Goal: Task Accomplishment & Management: Manage account settings

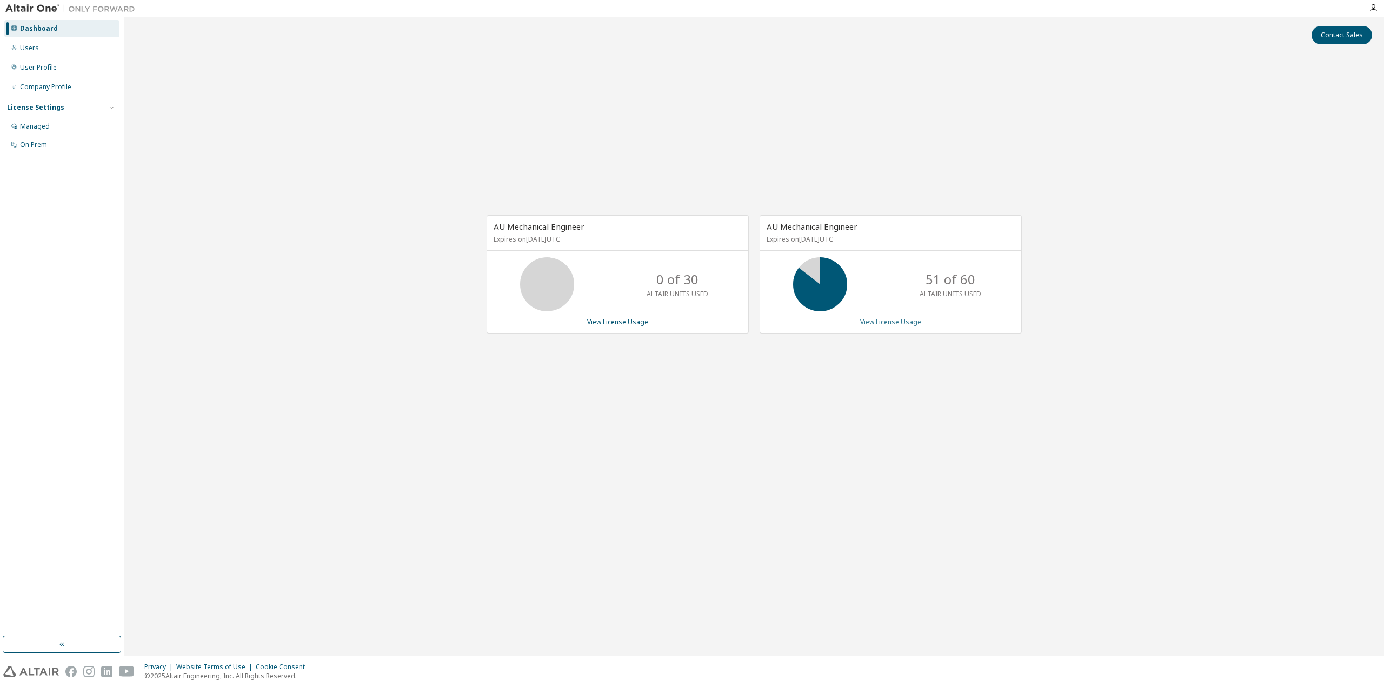
click at [894, 321] on link "View License Usage" at bounding box center [890, 321] width 61 height 9
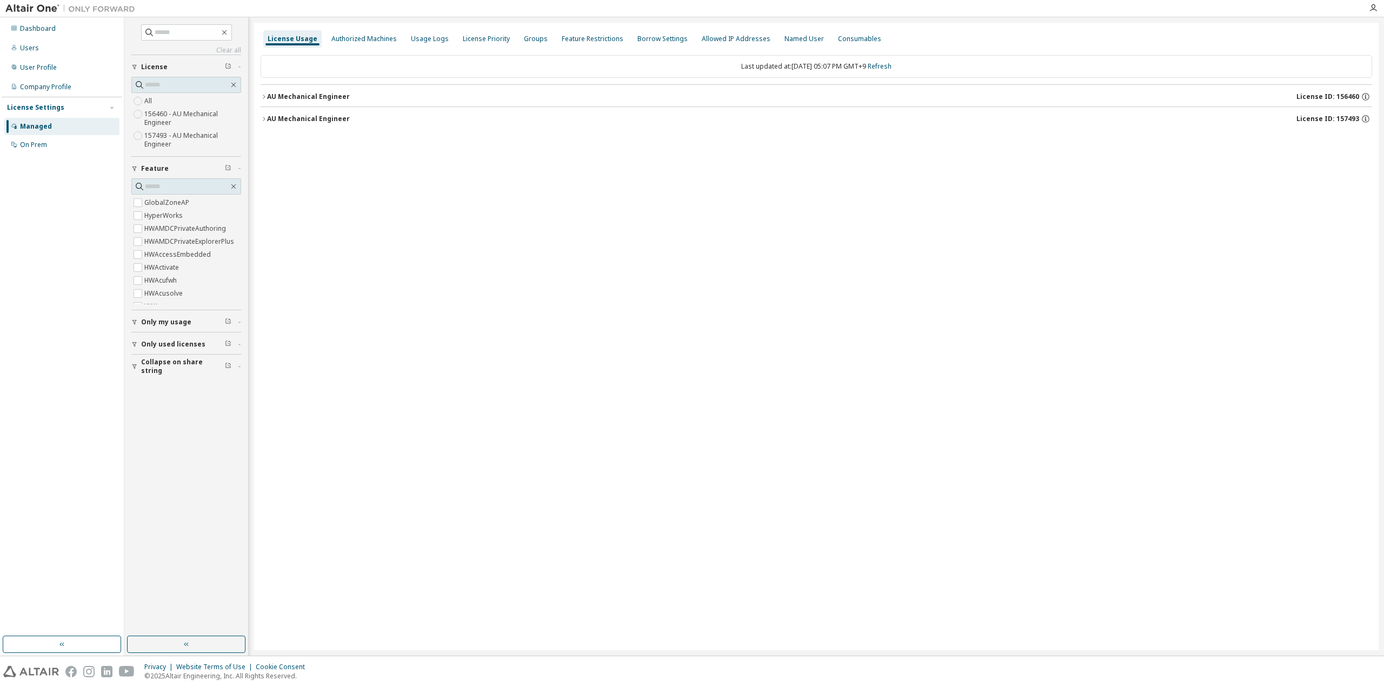
click at [329, 126] on button "AU Mechanical Engineer License ID: 157493" at bounding box center [817, 119] width 1112 height 24
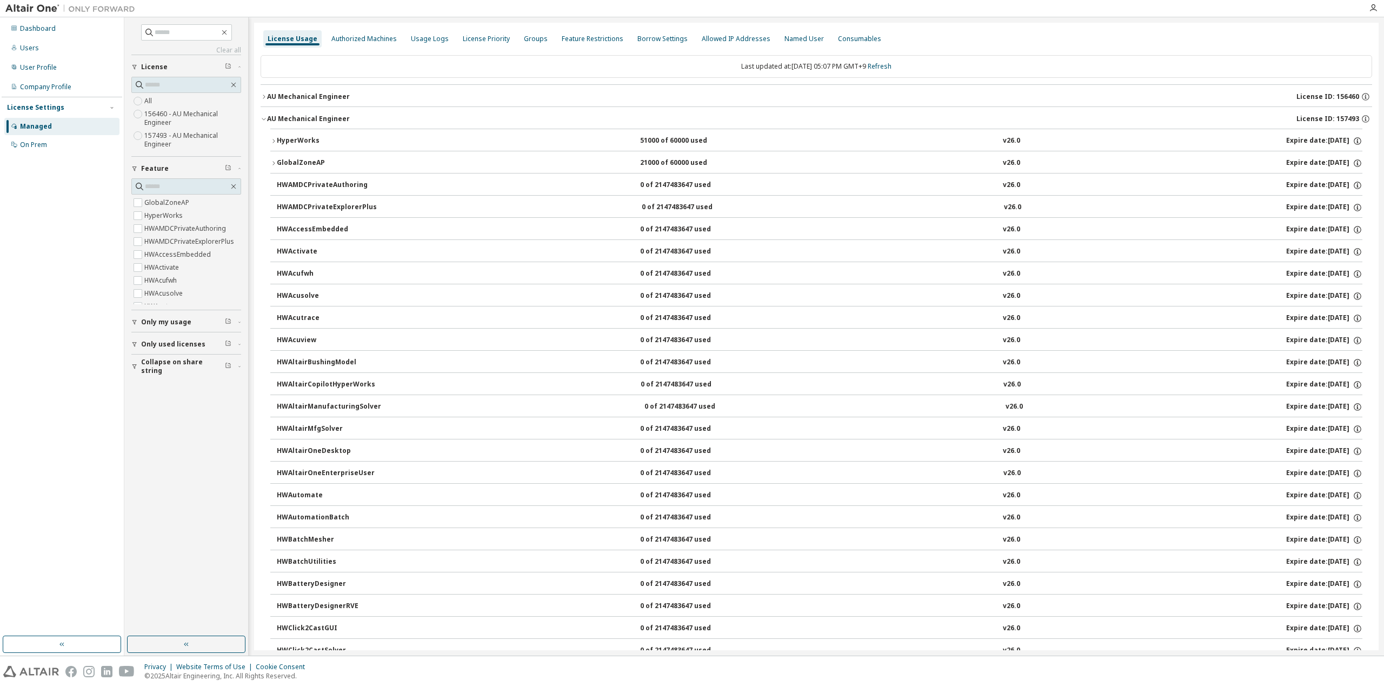
click at [297, 117] on div "AU Mechanical Engineer" at bounding box center [308, 119] width 83 height 9
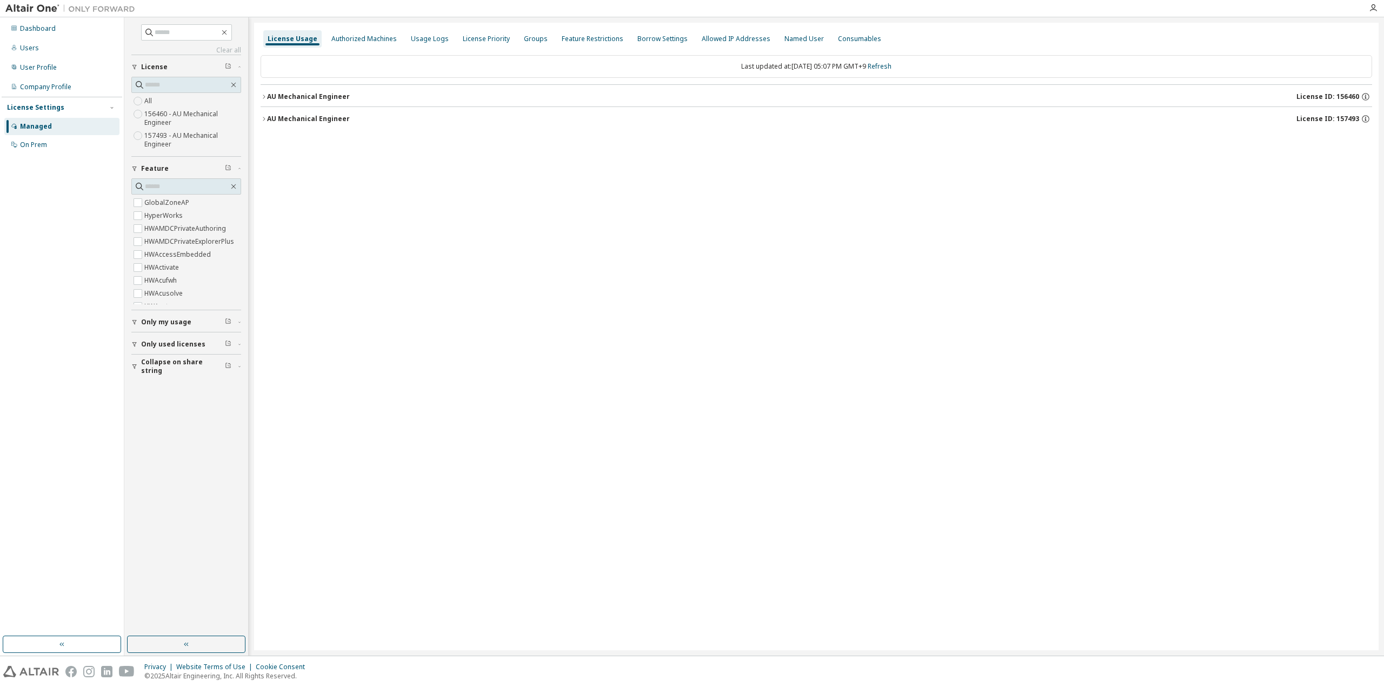
click at [151, 364] on span "Collapse on share string" at bounding box center [183, 366] width 84 height 17
click at [155, 342] on span "Only used licenses" at bounding box center [173, 344] width 64 height 9
click at [160, 322] on span "Only my usage" at bounding box center [166, 322] width 50 height 9
click at [156, 321] on span "Only my usage" at bounding box center [166, 322] width 50 height 9
click at [149, 474] on div "Clear all Collapse on share string Only used licenses Only my usage Yes No Feat…" at bounding box center [186, 327] width 121 height 616
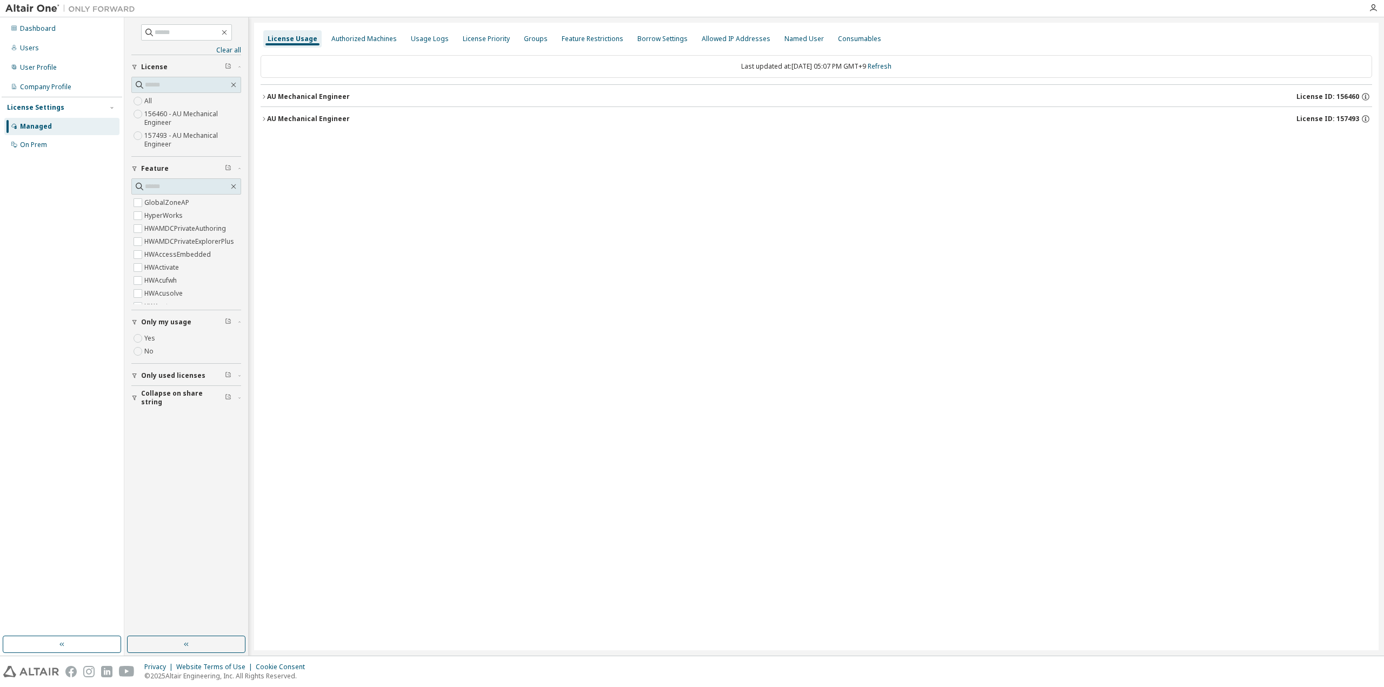
click at [71, 415] on div "Dashboard Users User Profile Company Profile License Settings Managed On Prem" at bounding box center [62, 327] width 121 height 616
click at [887, 68] on link "Refresh" at bounding box center [880, 66] width 24 height 9
click at [892, 65] on link "Refresh" at bounding box center [880, 66] width 24 height 9
click at [295, 116] on div "AU Mechanical Engineer" at bounding box center [308, 119] width 83 height 9
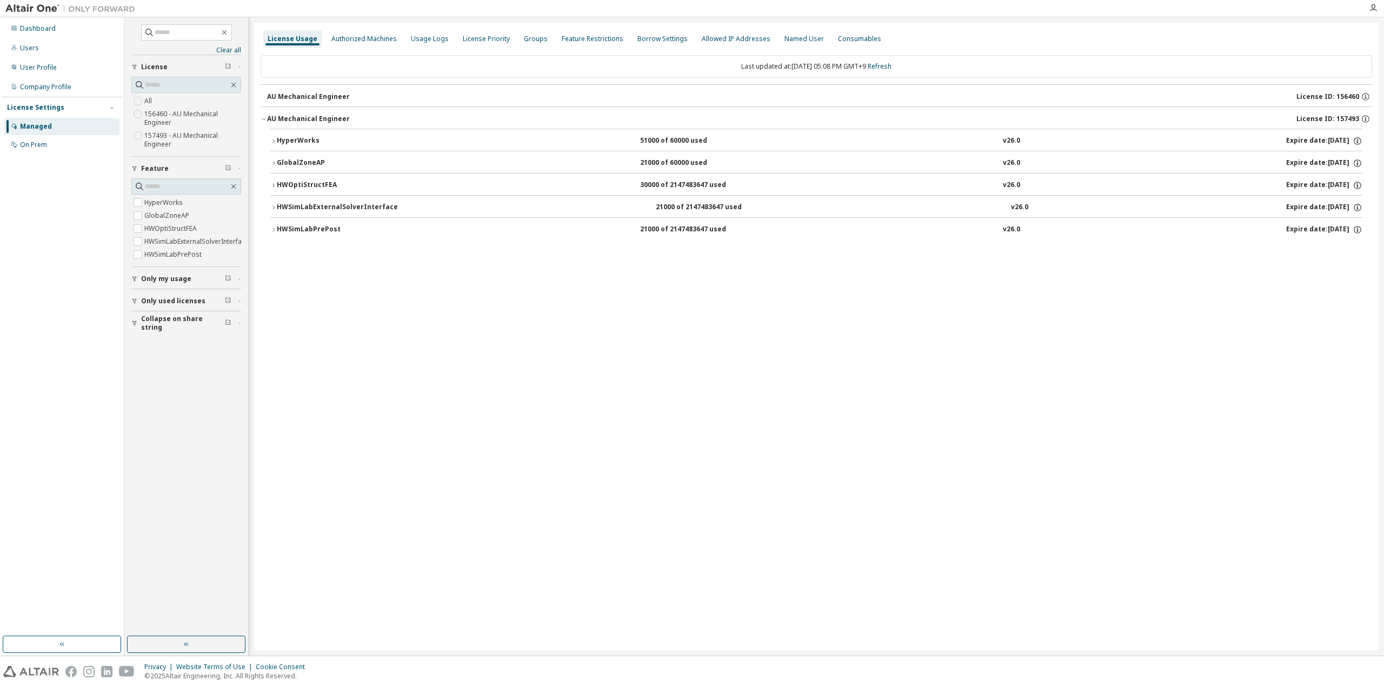
click at [787, 331] on div "License Usage Authorized Machines Usage Logs License Priority Groups Feature Re…" at bounding box center [816, 337] width 1125 height 628
